Goal: Navigation & Orientation: Find specific page/section

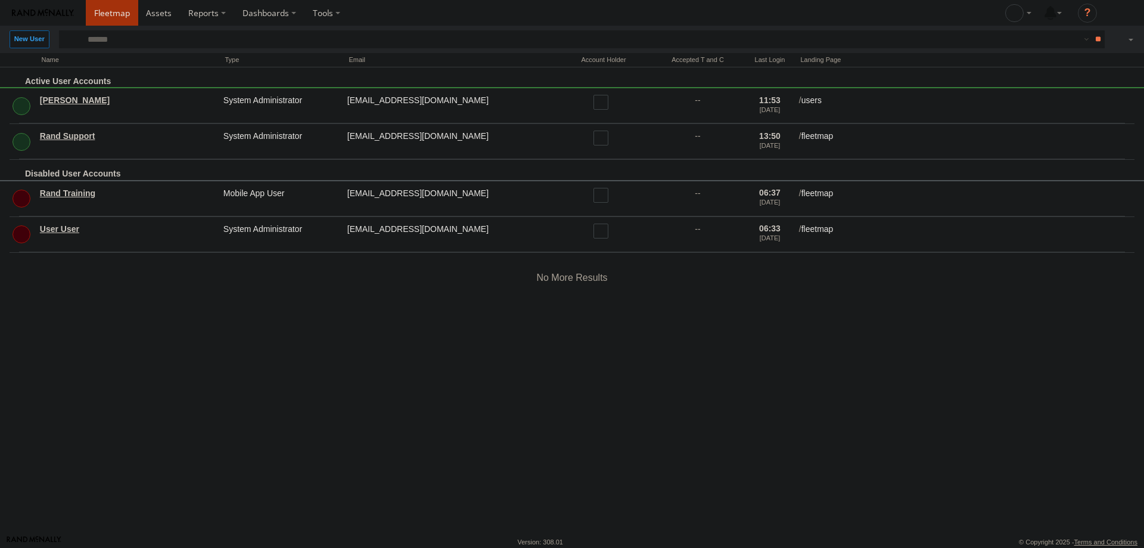
click at [110, 14] on span at bounding box center [112, 12] width 36 height 11
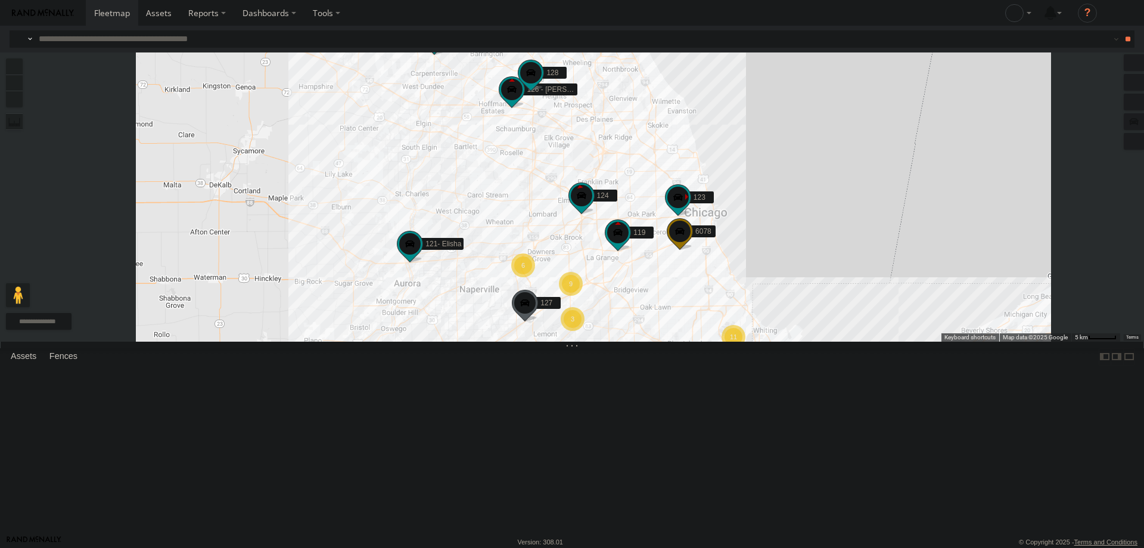
click at [0, 0] on div "111" at bounding box center [0, 0] width 0 height 0
